Goal: Task Accomplishment & Management: Manage account settings

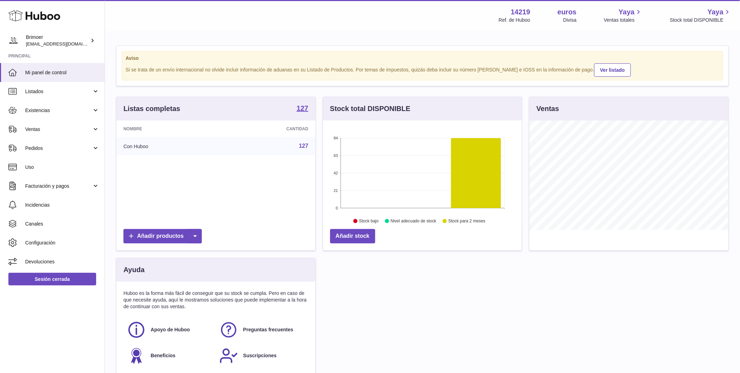
scroll to position [109, 199]
click at [42, 126] on span "Ventas" at bounding box center [58, 129] width 67 height 7
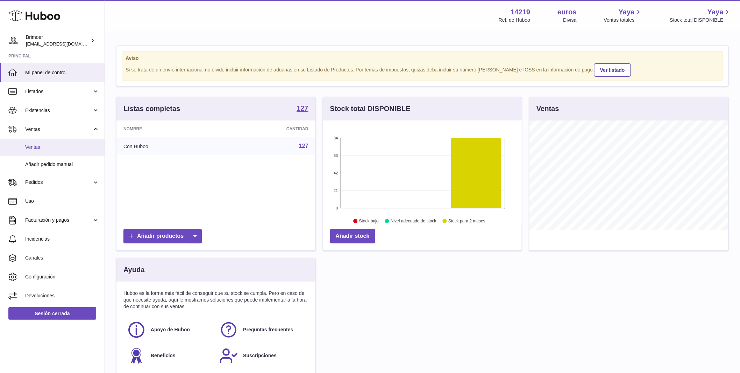
click at [52, 143] on link "Ventas" at bounding box center [52, 147] width 105 height 17
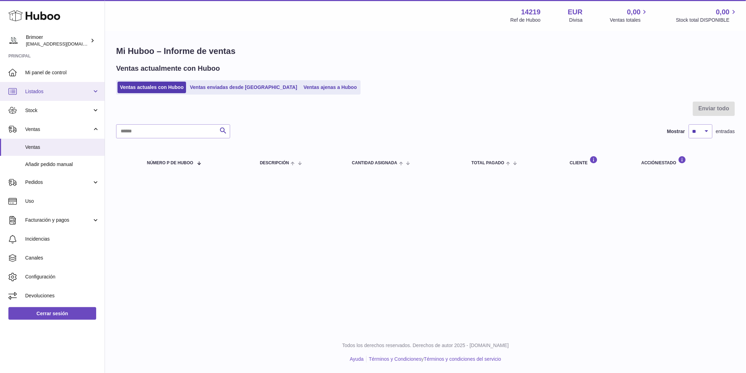
click at [82, 87] on link "Listados" at bounding box center [52, 91] width 105 height 19
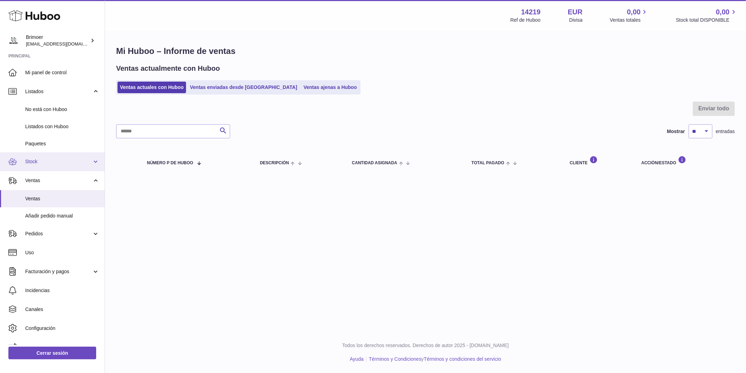
click at [71, 157] on link "Stock" at bounding box center [52, 161] width 105 height 19
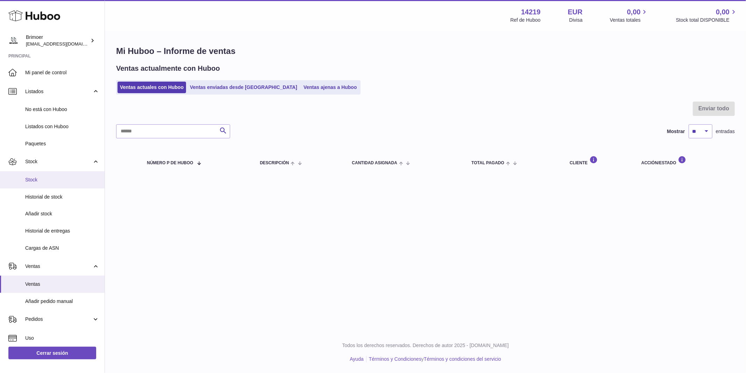
click at [65, 175] on link "Stock" at bounding box center [52, 179] width 105 height 17
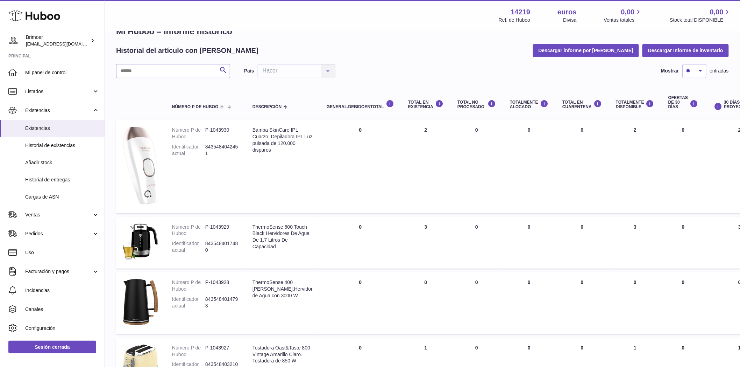
scroll to position [33, 0]
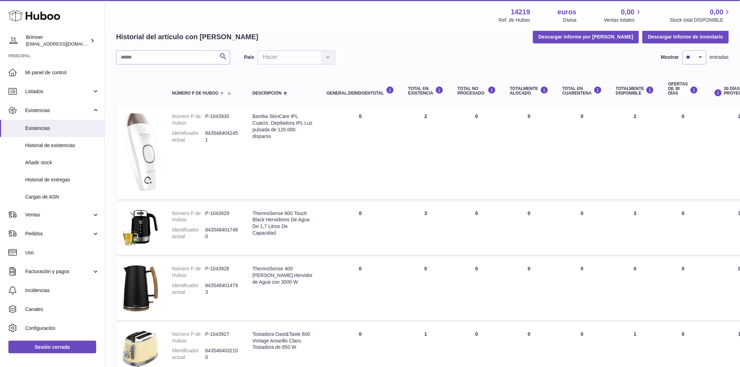
click at [403, 213] on td "Total en EXISTENCIA 3" at bounding box center [425, 229] width 49 height 52
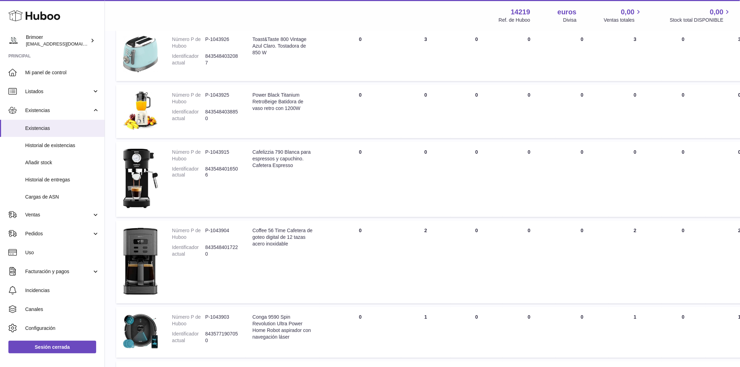
scroll to position [384, 0]
drag, startPoint x: 397, startPoint y: 239, endPoint x: 403, endPoint y: 239, distance: 5.3
click at [403, 239] on td "Total en EXISTENCIA 2" at bounding box center [425, 261] width 49 height 83
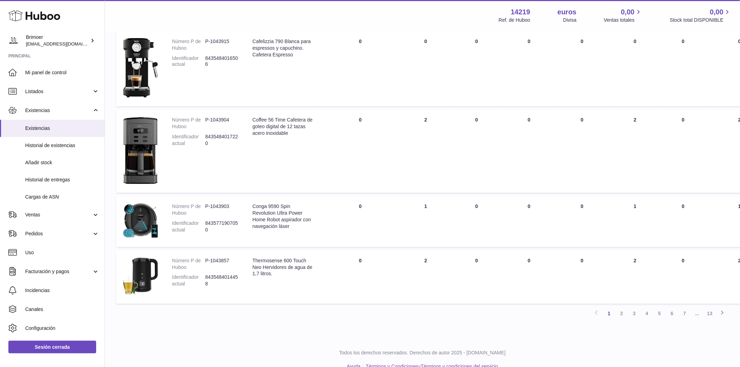
scroll to position [526, 0]
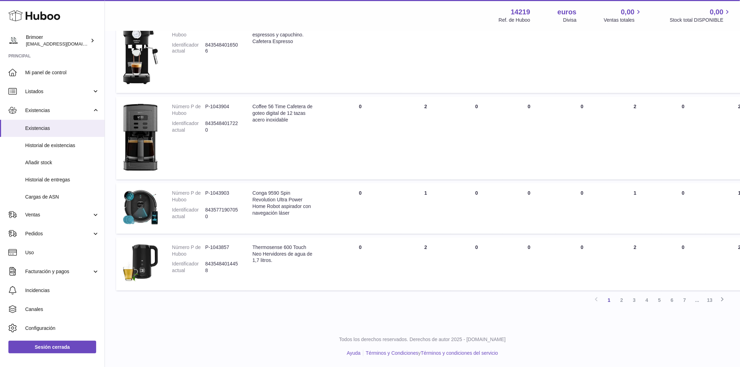
click at [402, 183] on td "Total en EXISTENCIA 1" at bounding box center [425, 208] width 49 height 50
click at [624, 301] on link "2" at bounding box center [622, 300] width 13 height 13
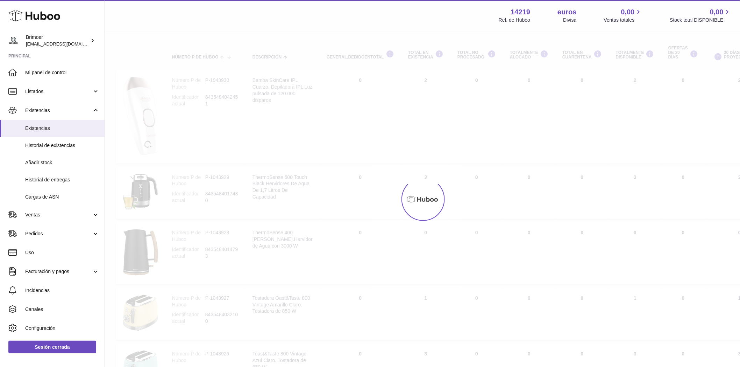
scroll to position [31, 0]
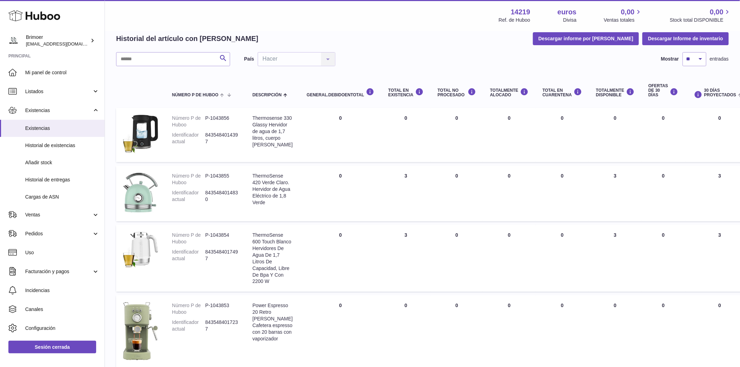
click at [395, 176] on td "Total en EXISTENCIA 3" at bounding box center [405, 193] width 49 height 56
drag, startPoint x: 401, startPoint y: 238, endPoint x: 396, endPoint y: 237, distance: 4.9
click at [396, 237] on td "Total en EXISTENCIA 3" at bounding box center [405, 258] width 49 height 67
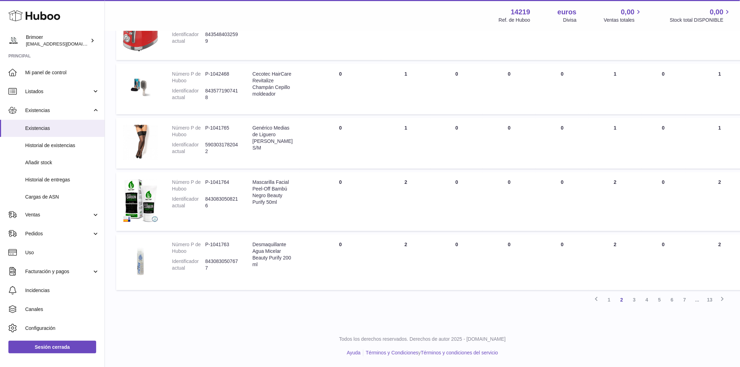
scroll to position [459, 0]
click at [621, 303] on link "2" at bounding box center [622, 299] width 13 height 13
click at [635, 301] on font "3" at bounding box center [634, 300] width 3 height 6
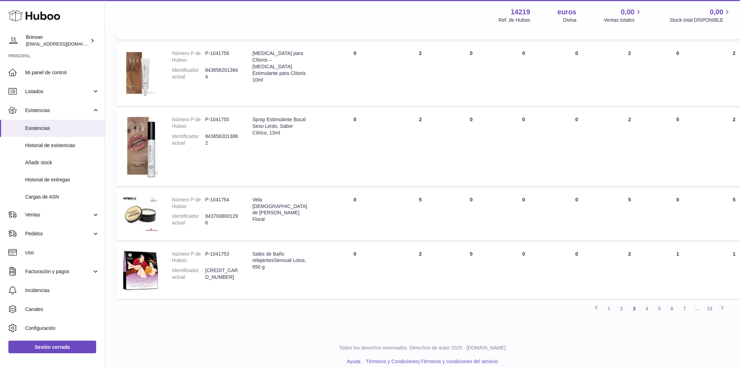
scroll to position [466, 0]
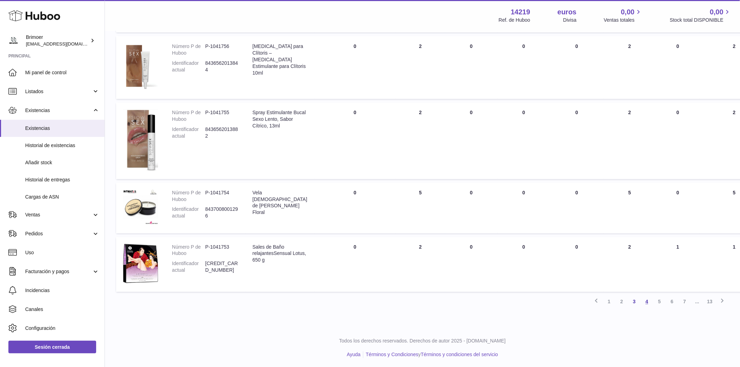
click at [649, 300] on link "4" at bounding box center [647, 301] width 13 height 13
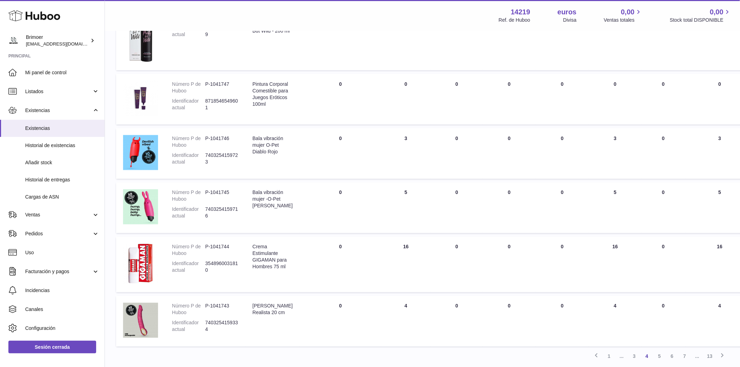
scroll to position [429, 0]
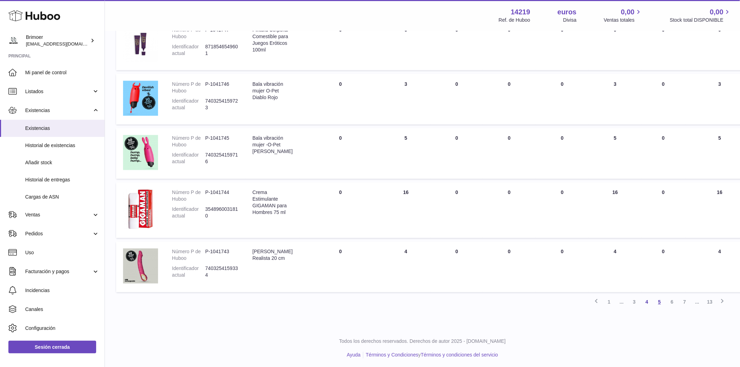
click at [659, 299] on font "5" at bounding box center [659, 302] width 3 height 6
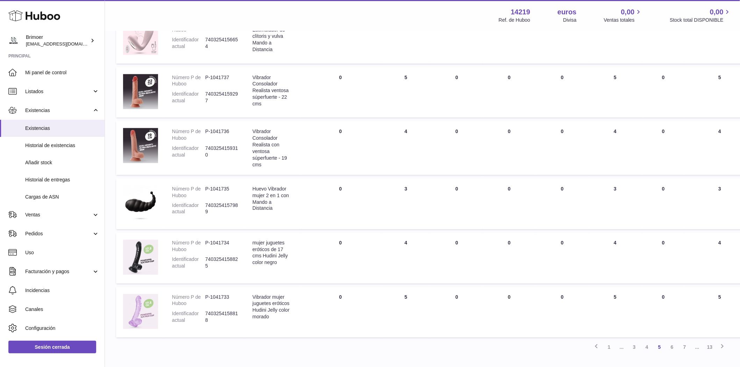
scroll to position [396, 0]
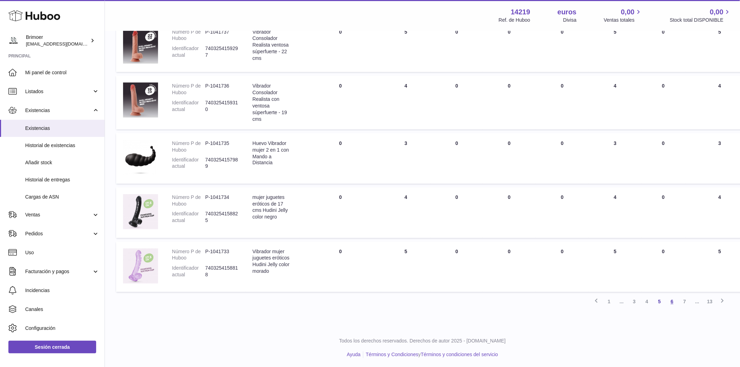
click at [671, 300] on font "6" at bounding box center [672, 302] width 3 height 6
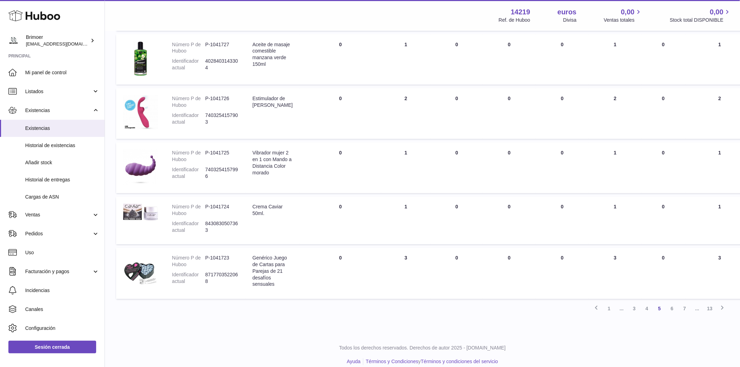
scroll to position [383, 0]
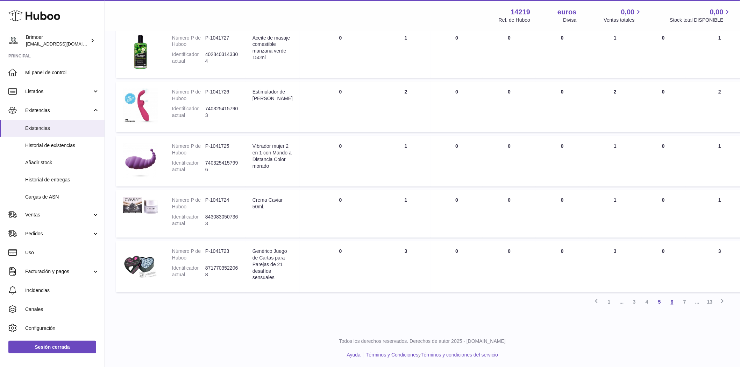
click at [673, 302] on font "6" at bounding box center [672, 302] width 3 height 6
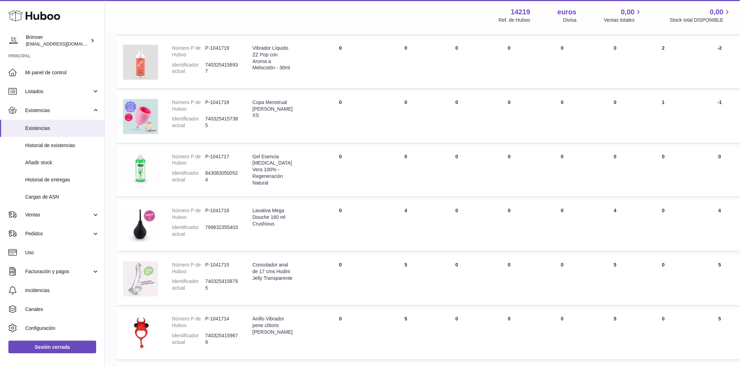
scroll to position [397, 0]
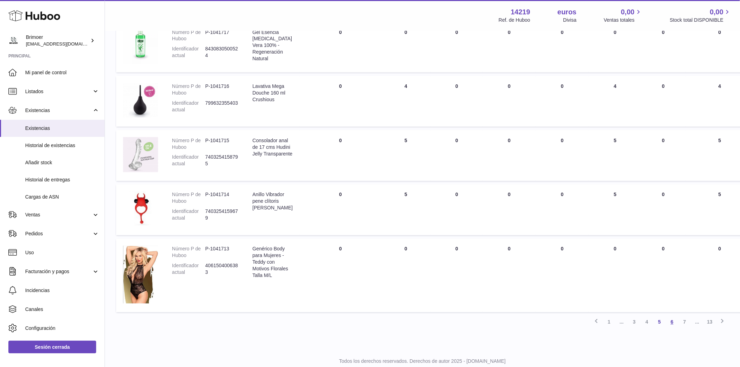
click at [671, 320] on font "6" at bounding box center [672, 322] width 3 height 6
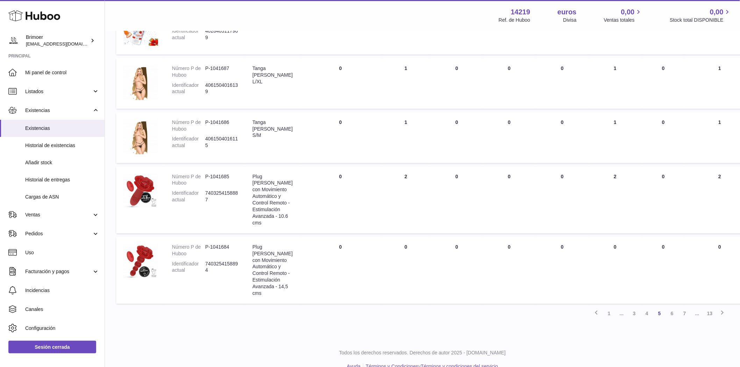
scroll to position [463, 0]
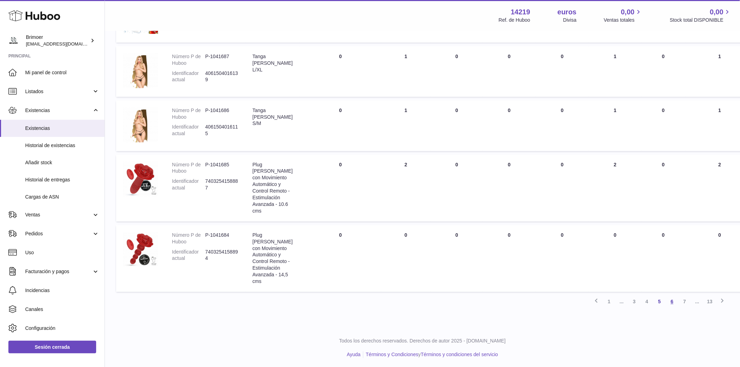
click at [676, 300] on link "6" at bounding box center [672, 301] width 13 height 13
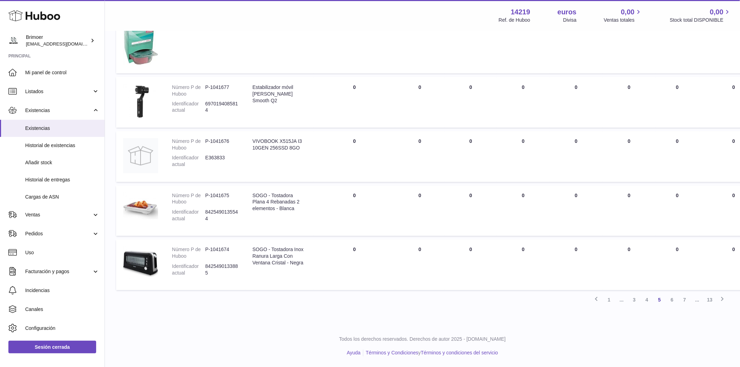
scroll to position [501, 0]
click at [674, 306] on link "6" at bounding box center [672, 299] width 13 height 13
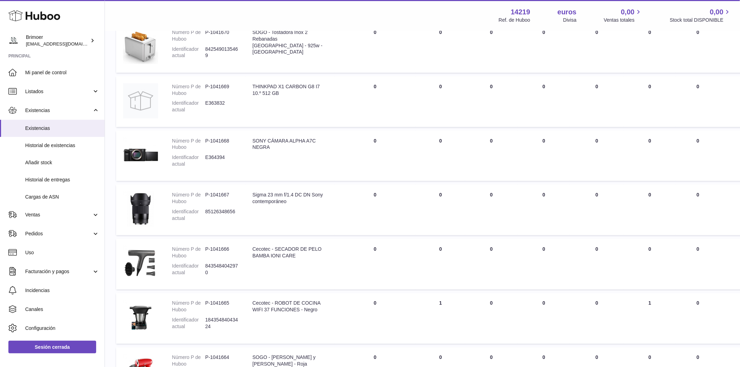
scroll to position [364, 0]
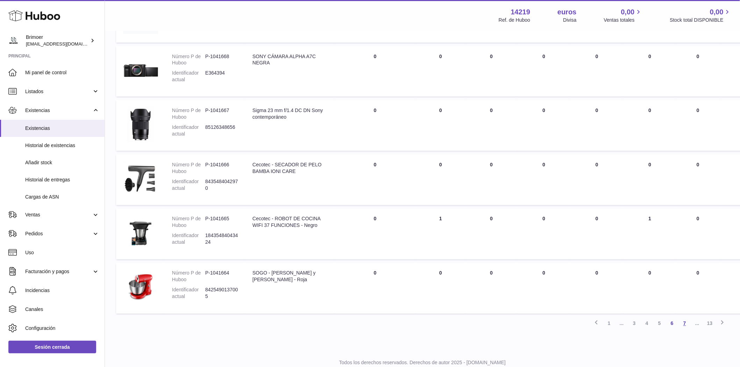
click at [685, 323] on font "7" at bounding box center [685, 323] width 3 height 6
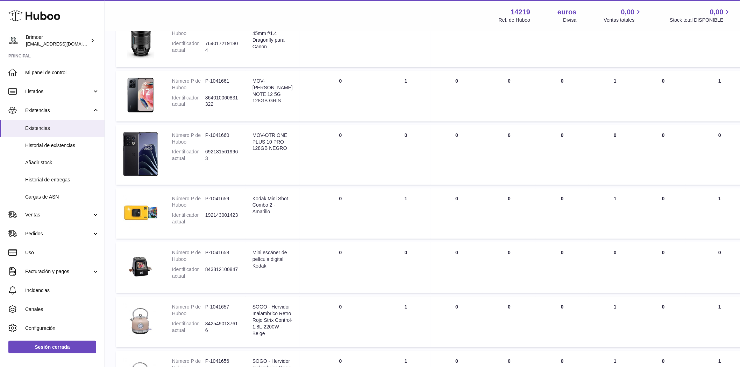
scroll to position [182, 0]
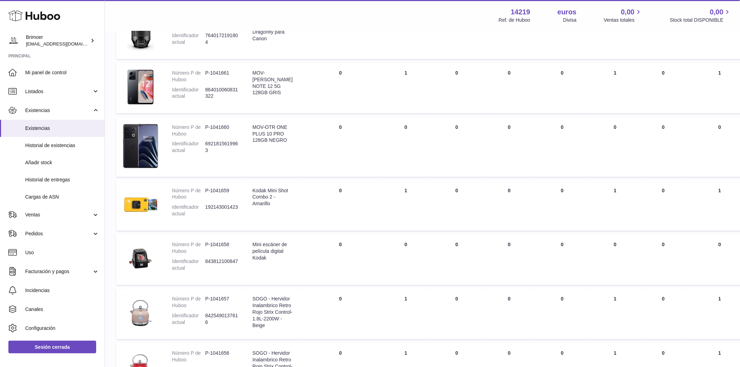
click at [403, 299] on td "Total en EXISTENCIA 1" at bounding box center [405, 313] width 49 height 51
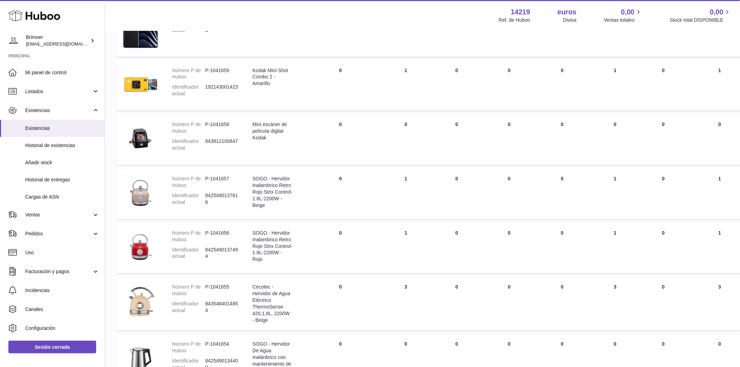
scroll to position [331, 0]
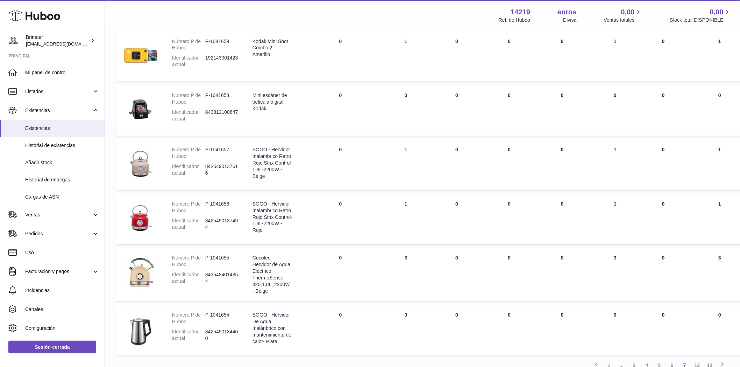
drag, startPoint x: 399, startPoint y: 264, endPoint x: 404, endPoint y: 264, distance: 4.9
click at [404, 264] on td "Total en EXISTENCIA 3" at bounding box center [405, 275] width 49 height 54
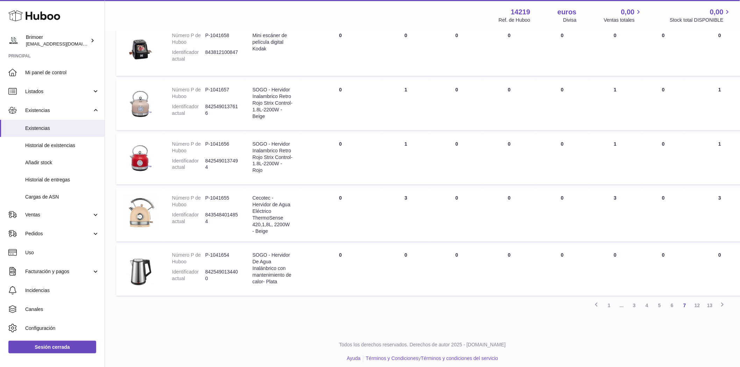
scroll to position [404, 0]
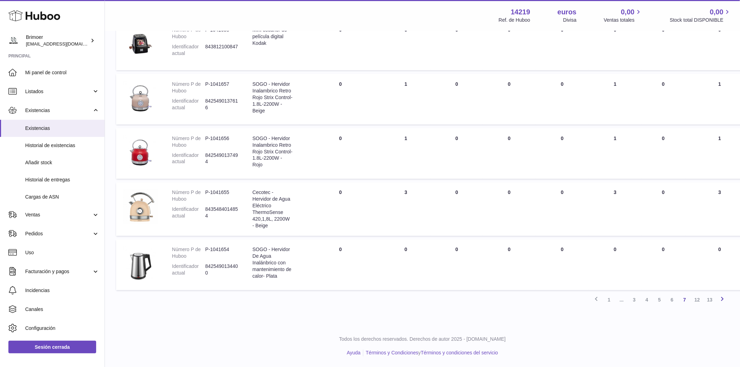
click at [723, 300] on icon at bounding box center [723, 299] width 8 height 9
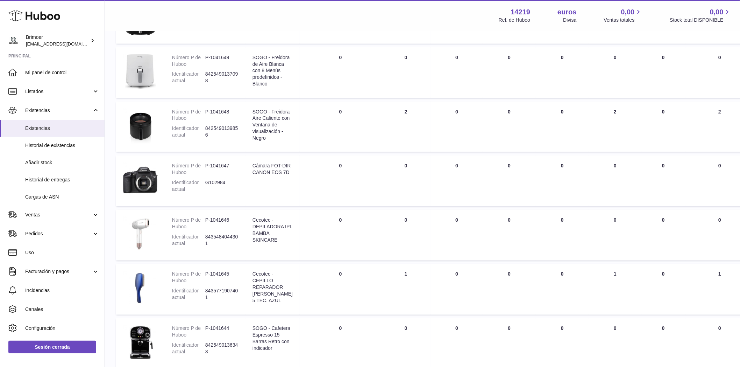
scroll to position [309, 0]
click at [403, 285] on td "Total en EXISTENCIA 1" at bounding box center [405, 288] width 49 height 51
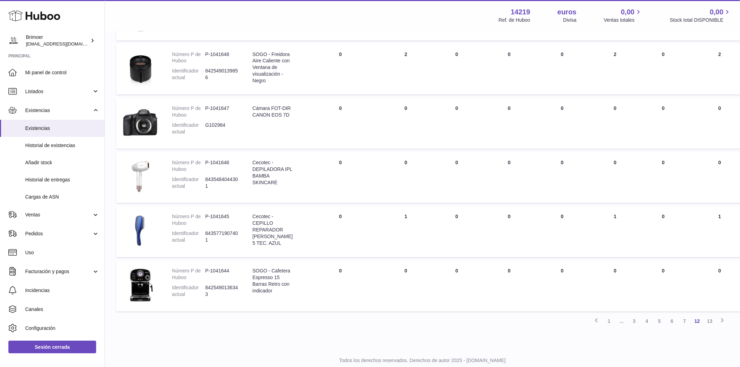
scroll to position [398, 0]
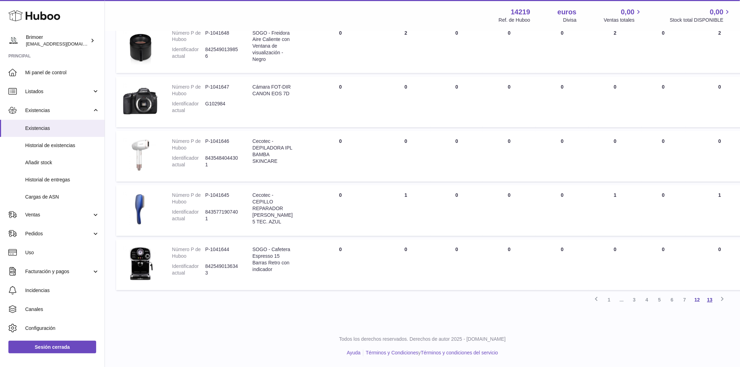
click at [712, 299] on font "13" at bounding box center [710, 300] width 6 height 6
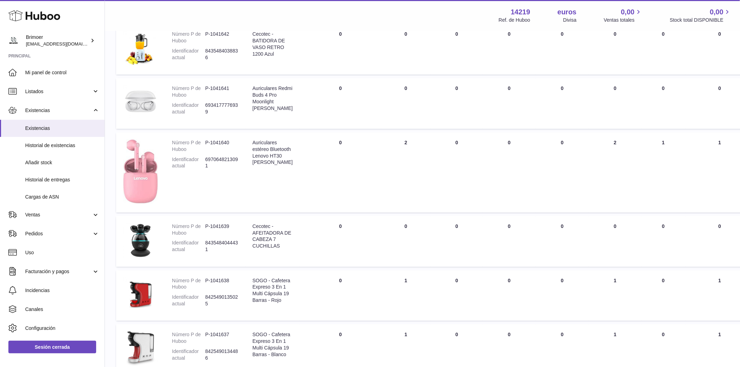
scroll to position [259, 0]
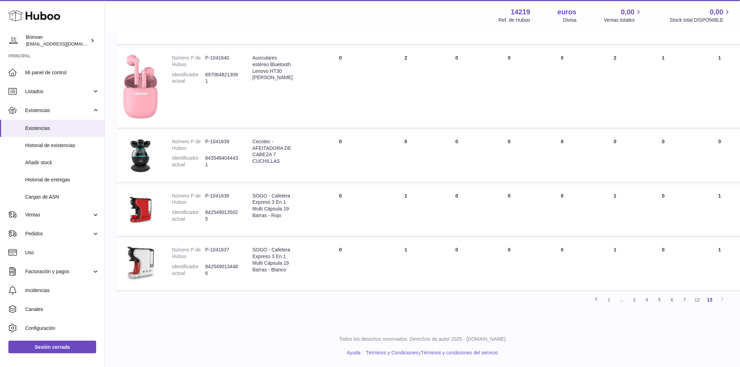
drag, startPoint x: 398, startPoint y: 51, endPoint x: 403, endPoint y: 51, distance: 4.2
click at [403, 51] on td "Total en EXISTENCIA 2" at bounding box center [405, 88] width 49 height 80
